Goal: Transaction & Acquisition: Purchase product/service

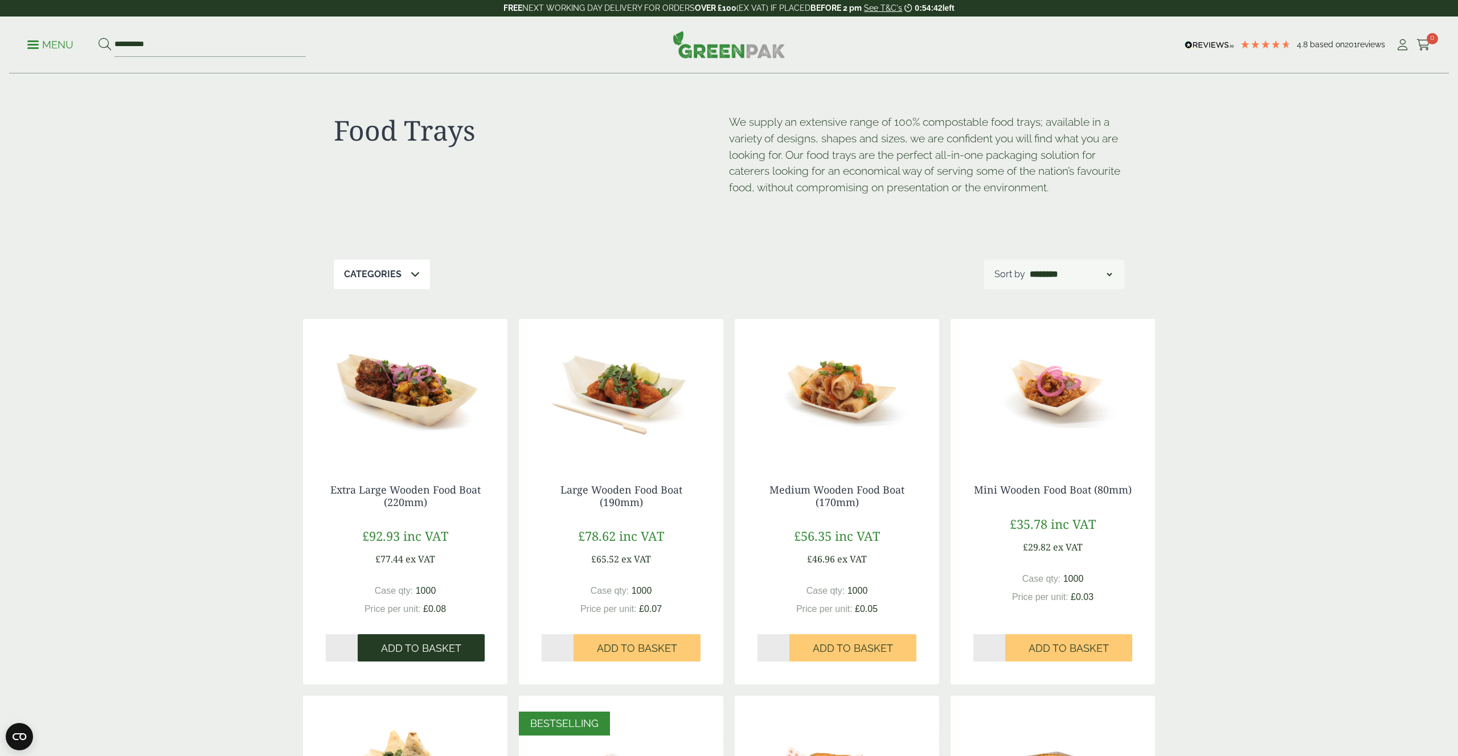
click at [421, 642] on span "Add to Basket" at bounding box center [421, 648] width 80 height 13
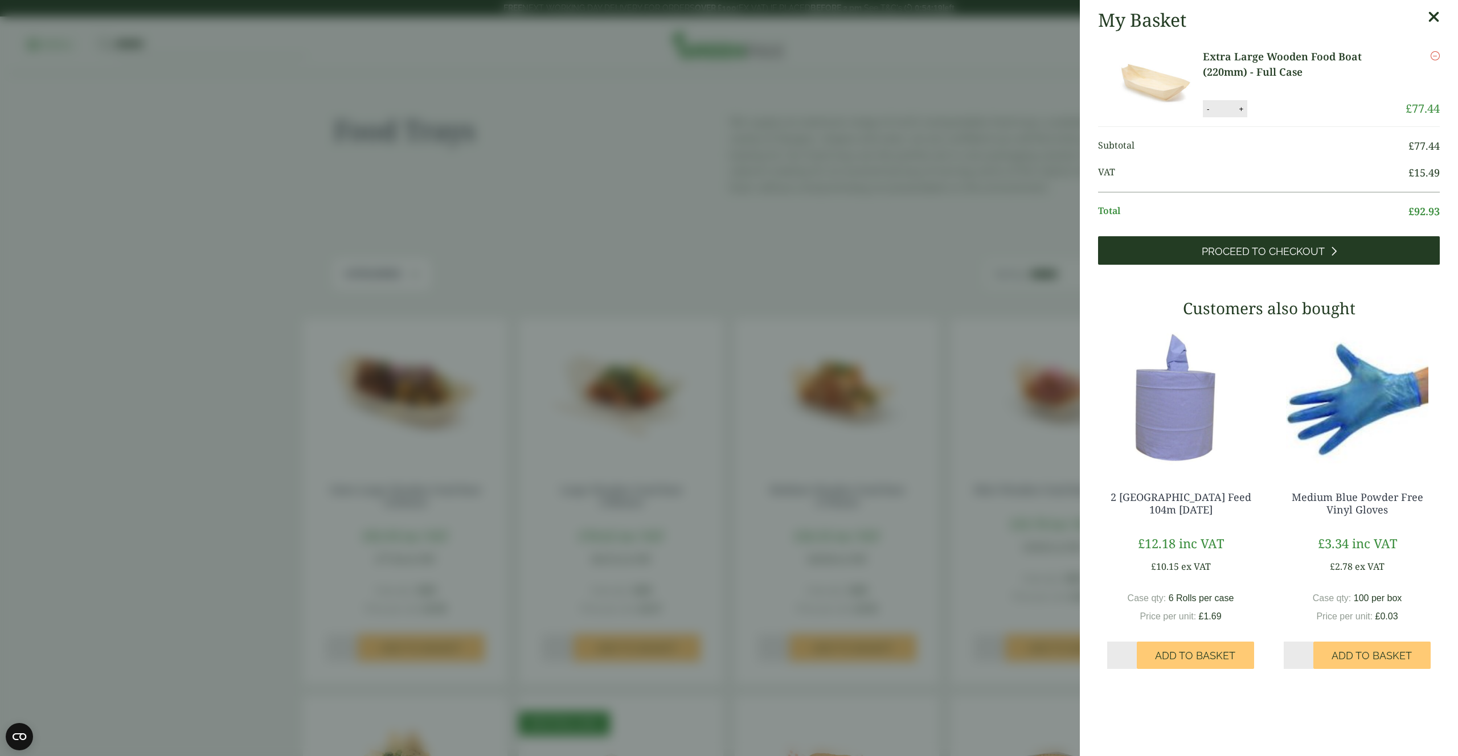
click at [1347, 258] on link "Proceed to Checkout" at bounding box center [1269, 250] width 342 height 28
